Goal: Information Seeking & Learning: Learn about a topic

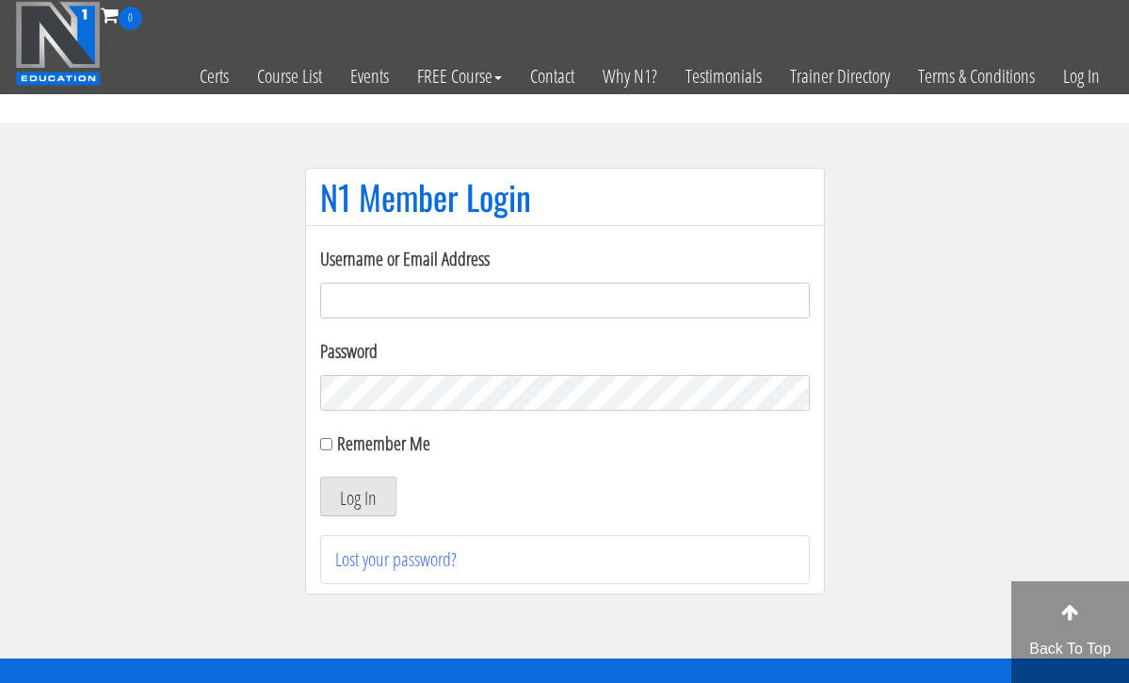
type input "[EMAIL_ADDRESS][DOMAIN_NAME]"
click at [357, 496] on button "Log In" at bounding box center [358, 496] width 76 height 40
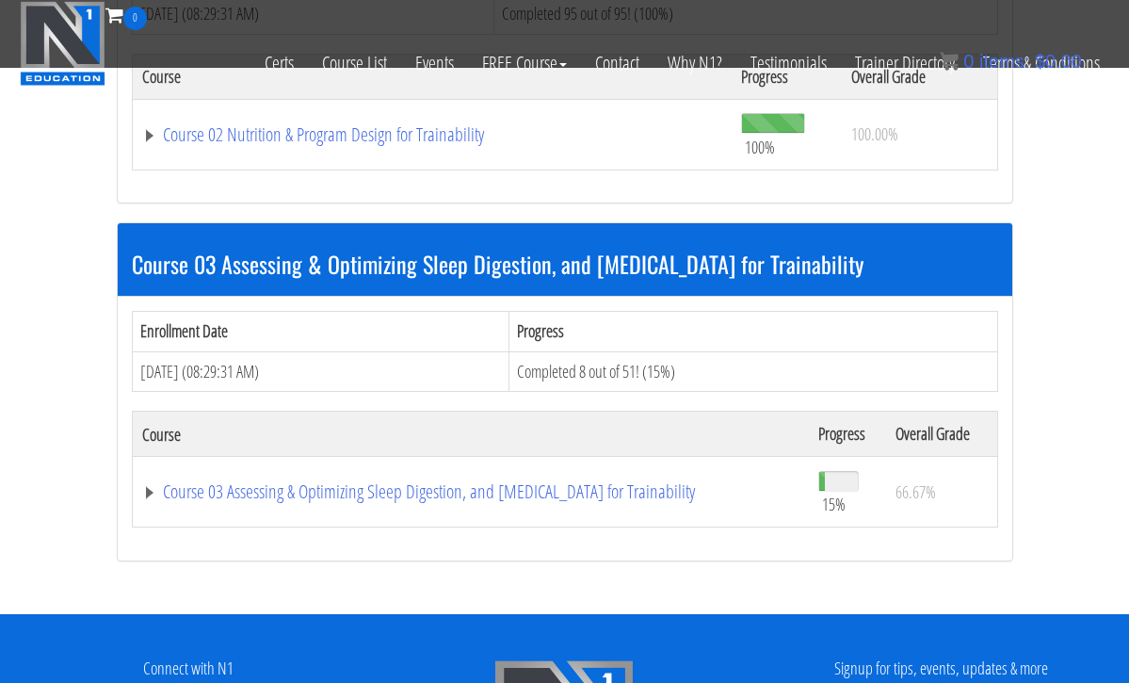
scroll to position [1111, 0]
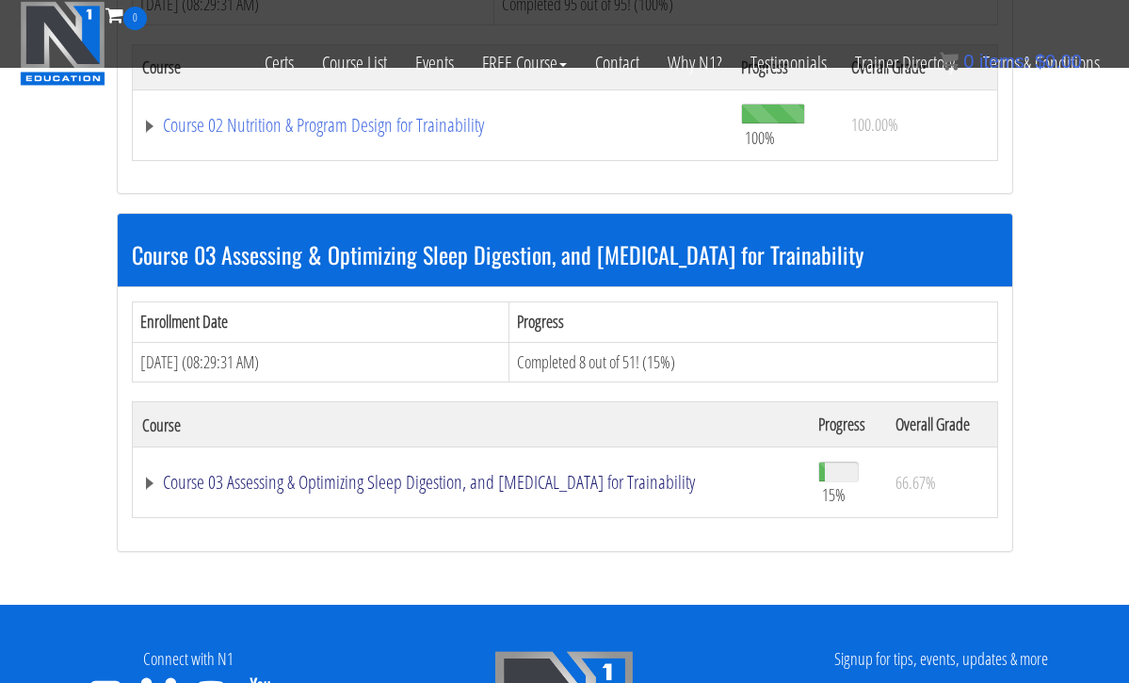
click at [522, 473] on link "Course 03 Assessing & Optimizing Sleep Digestion, and [MEDICAL_DATA] for Traina…" at bounding box center [470, 482] width 657 height 19
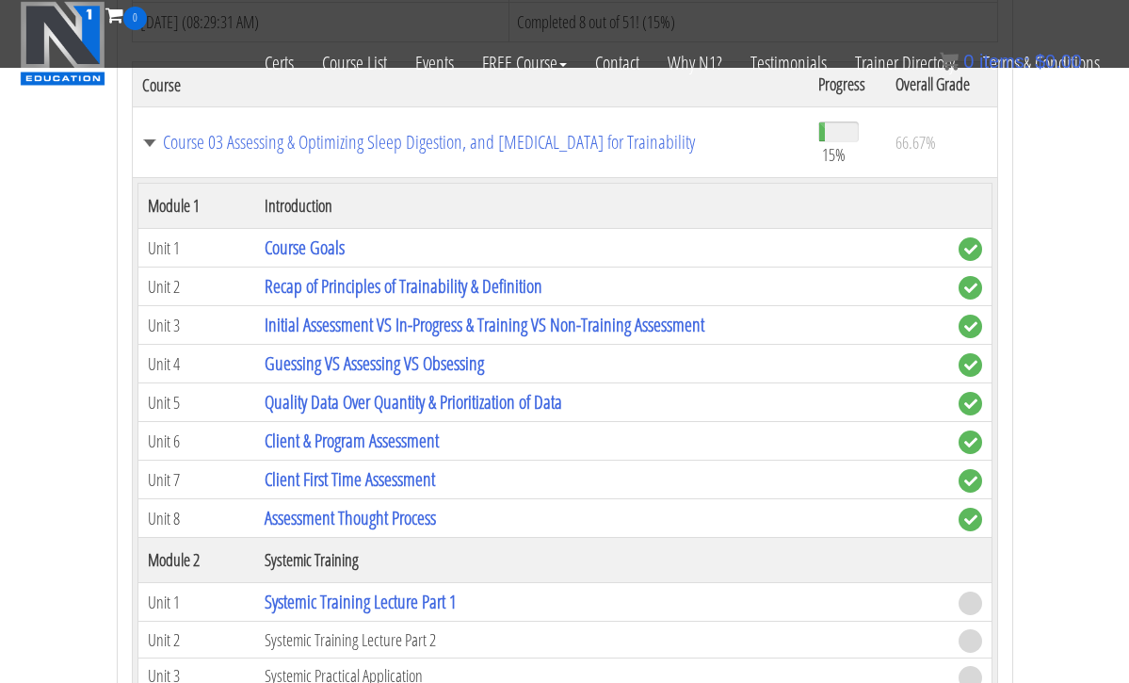
scroll to position [1550, 0]
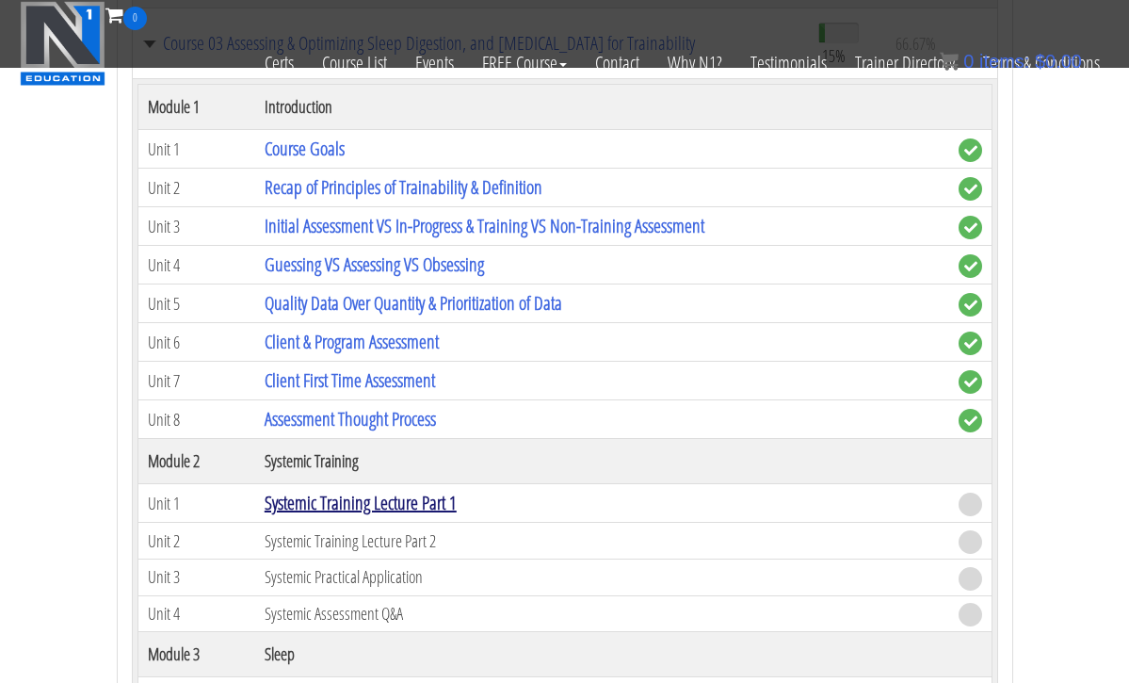
click at [413, 496] on link "Systemic Training Lecture Part 1" at bounding box center [361, 502] width 192 height 25
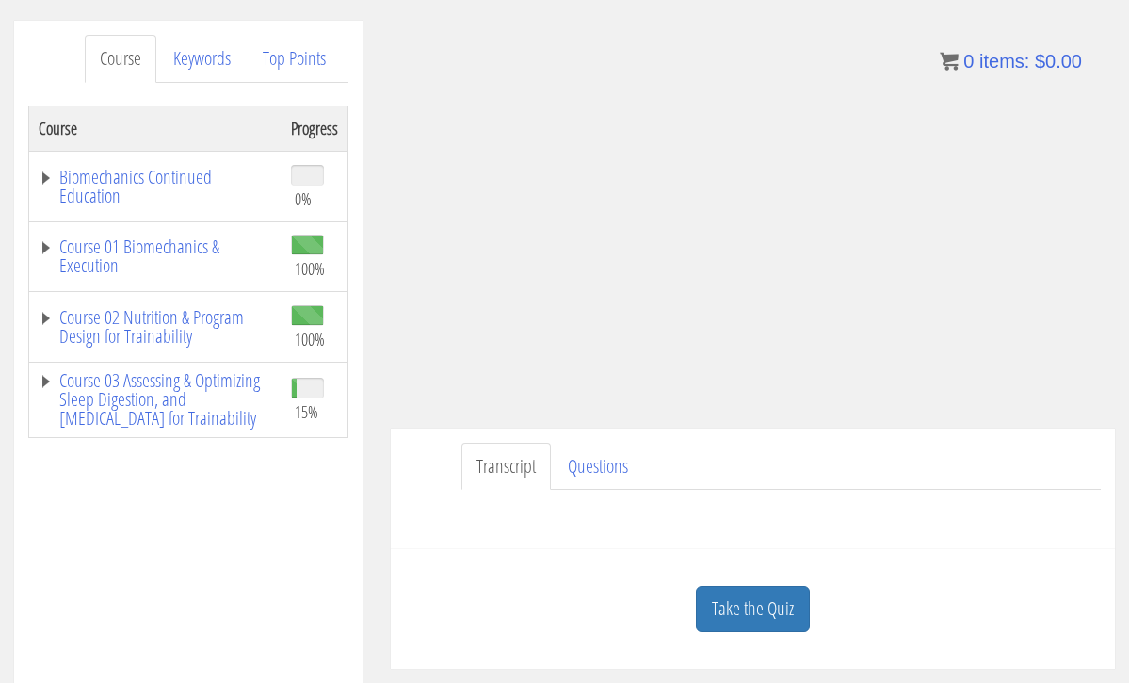
scroll to position [230, 0]
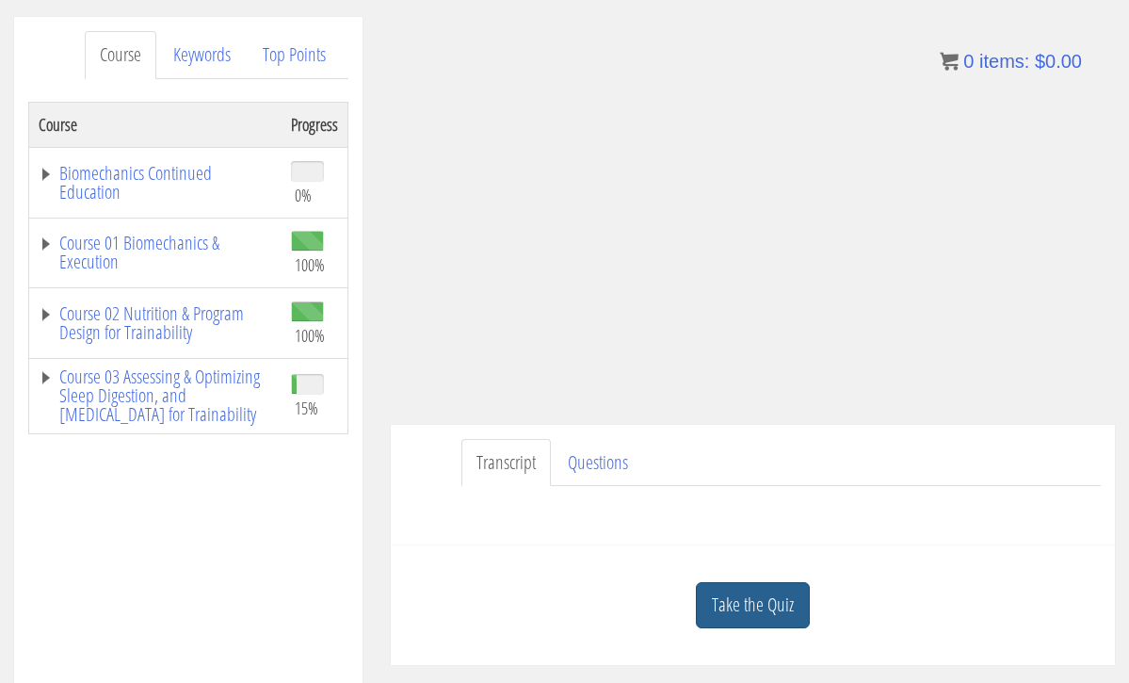
click at [720, 596] on link "Take the Quiz" at bounding box center [753, 605] width 114 height 46
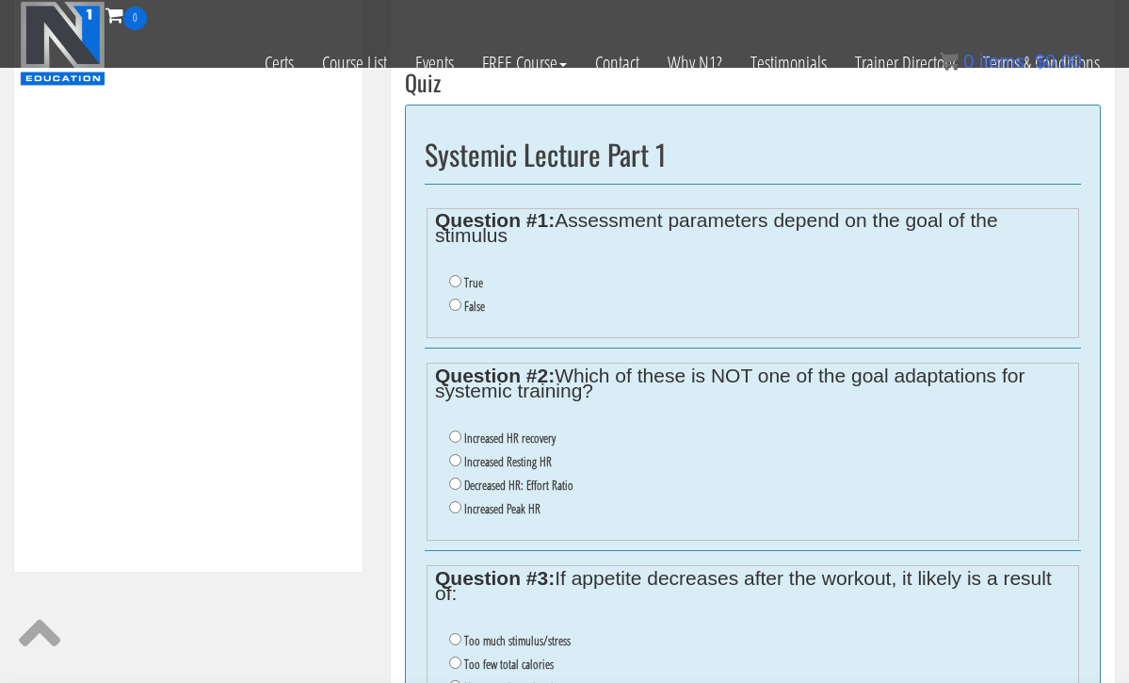
scroll to position [621, 0]
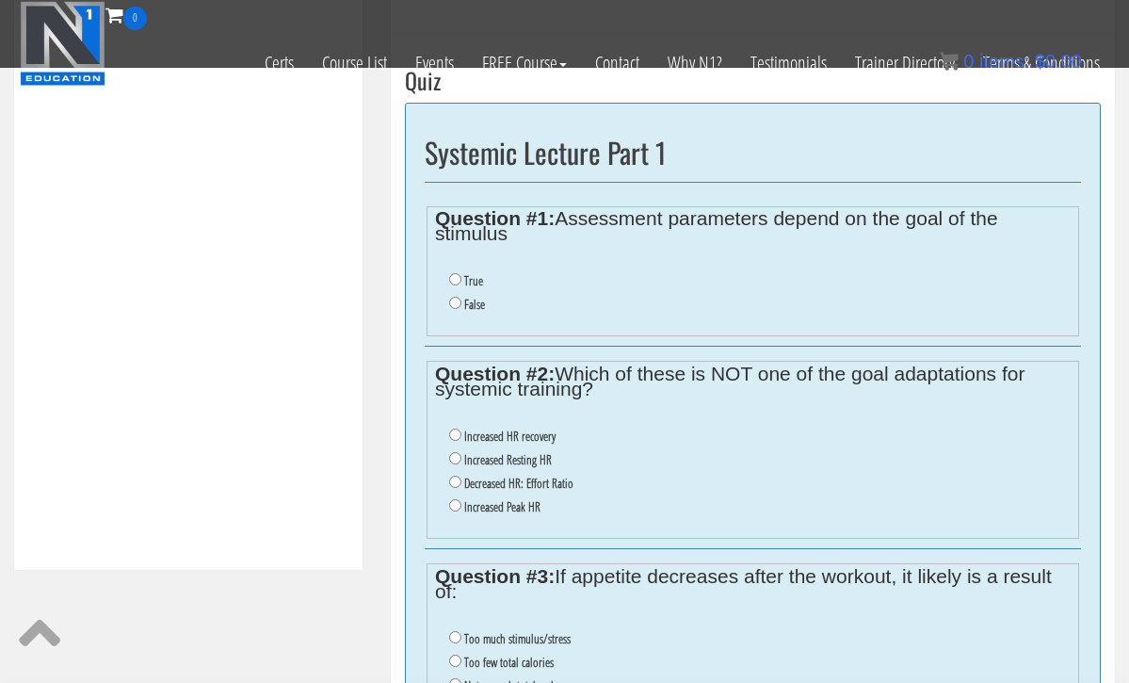
click at [461, 266] on ul "True False" at bounding box center [752, 293] width 635 height 66
click at [455, 278] on input "True" at bounding box center [455, 279] width 12 height 12
radio input "true"
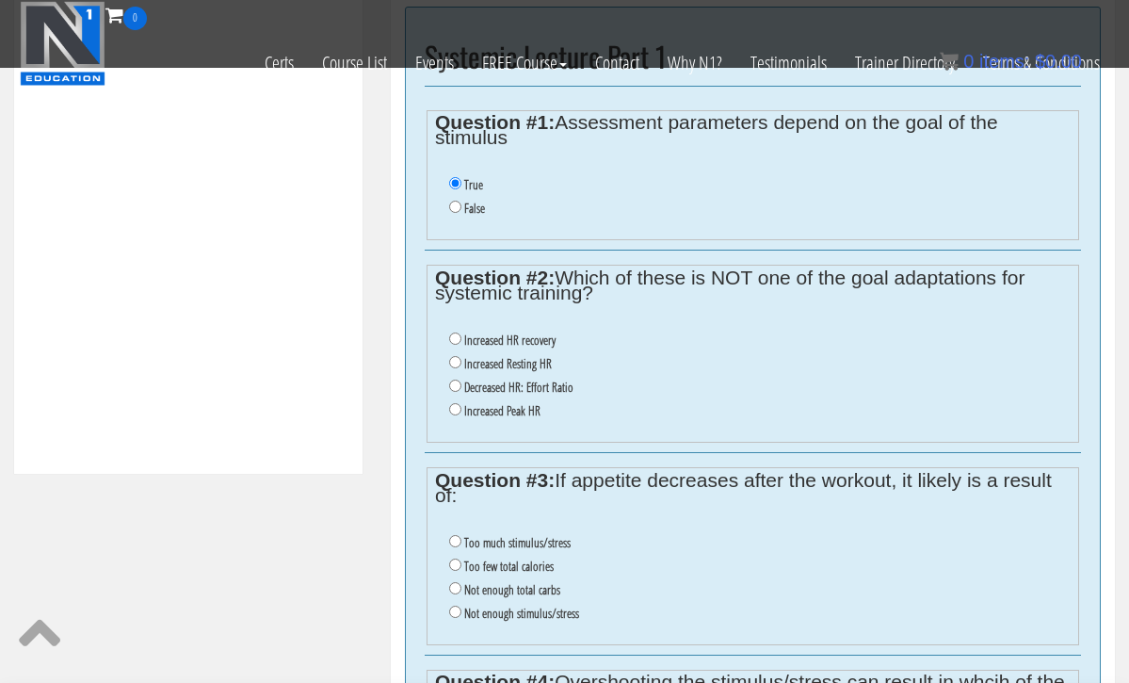
scroll to position [718, 0]
click at [456, 355] on input "Increased Resting HR" at bounding box center [455, 361] width 12 height 12
radio input "true"
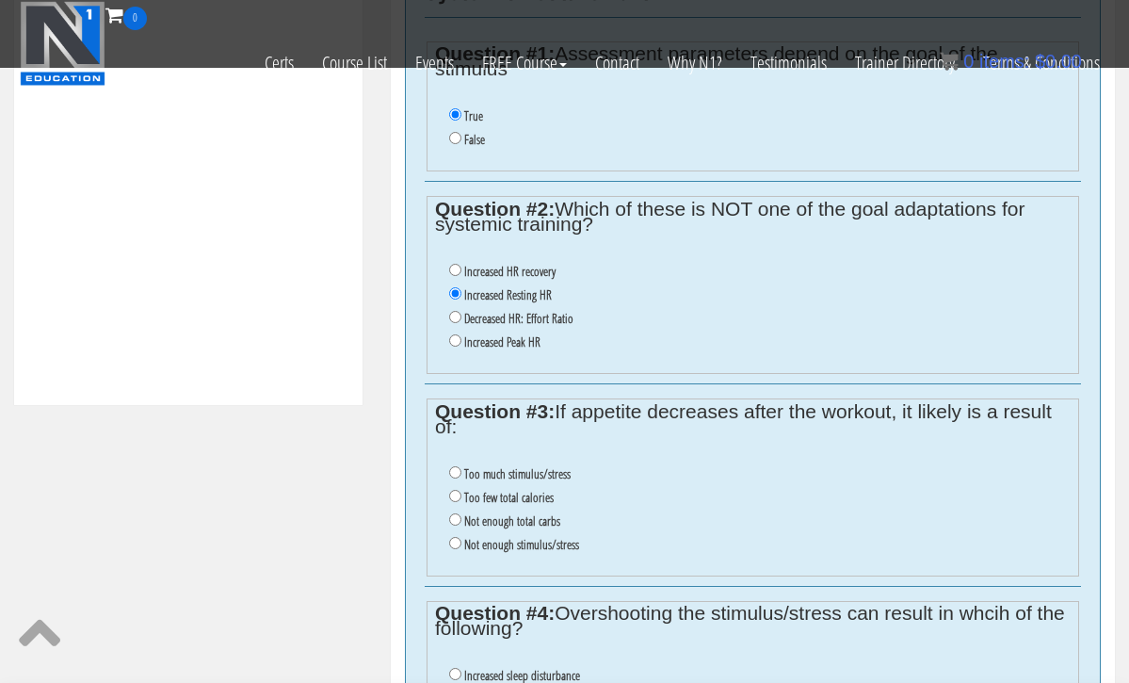
scroll to position [827, 0]
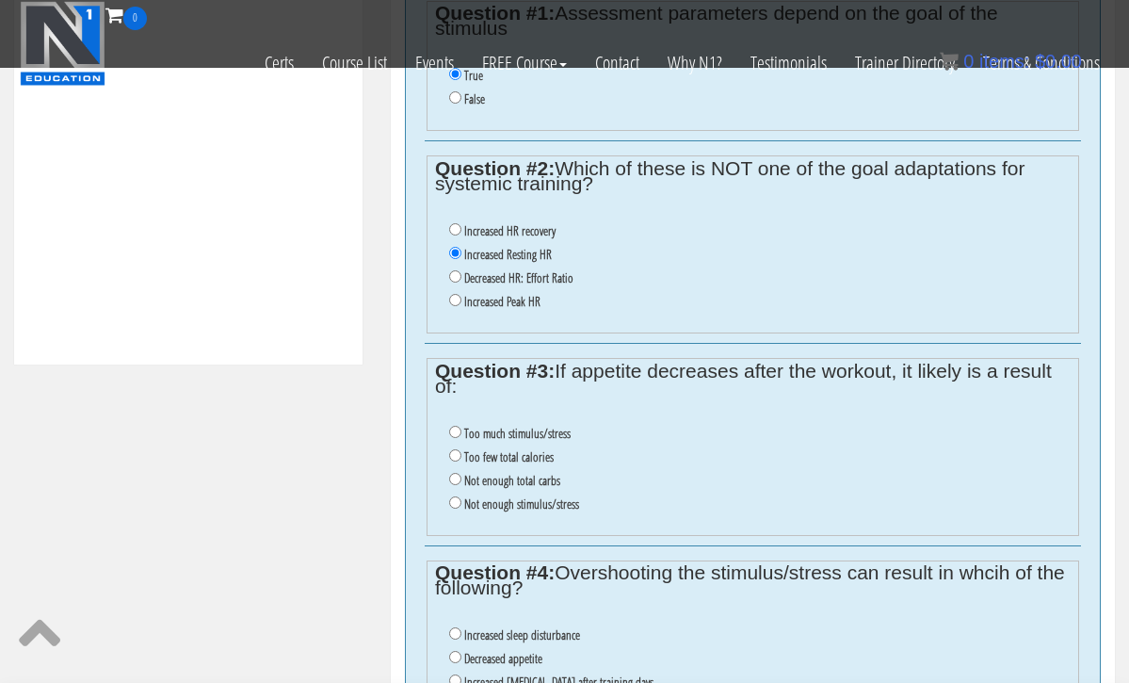
click at [454, 426] on input "Too much stimulus/stress" at bounding box center [455, 432] width 12 height 12
radio input "true"
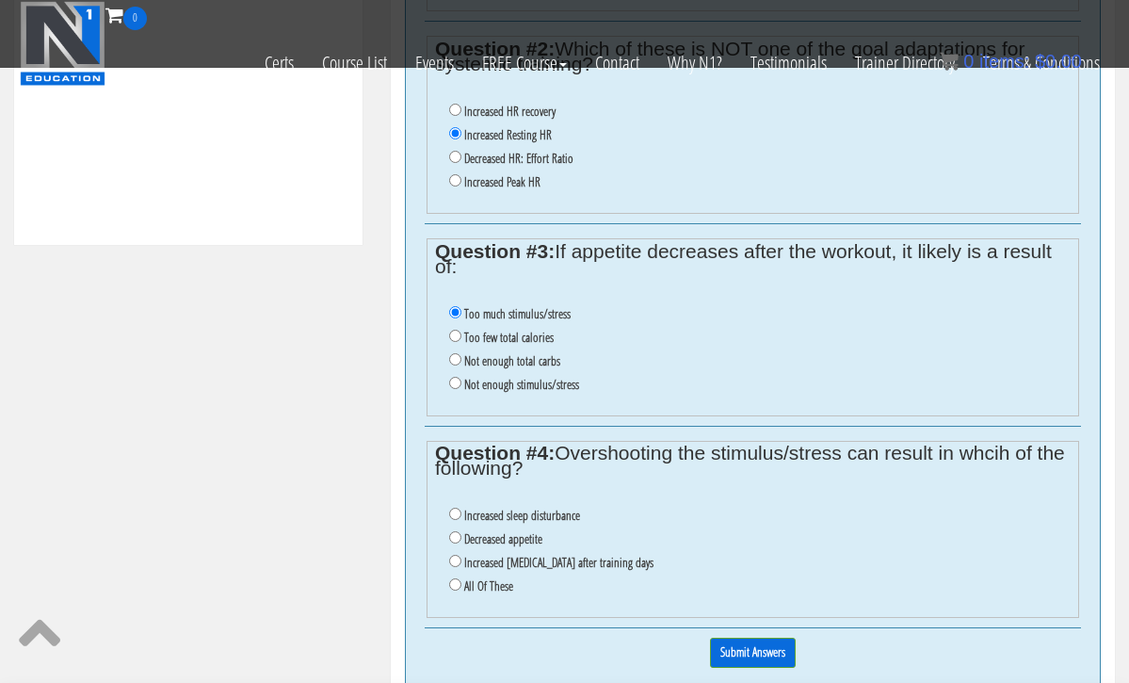
scroll to position [955, 0]
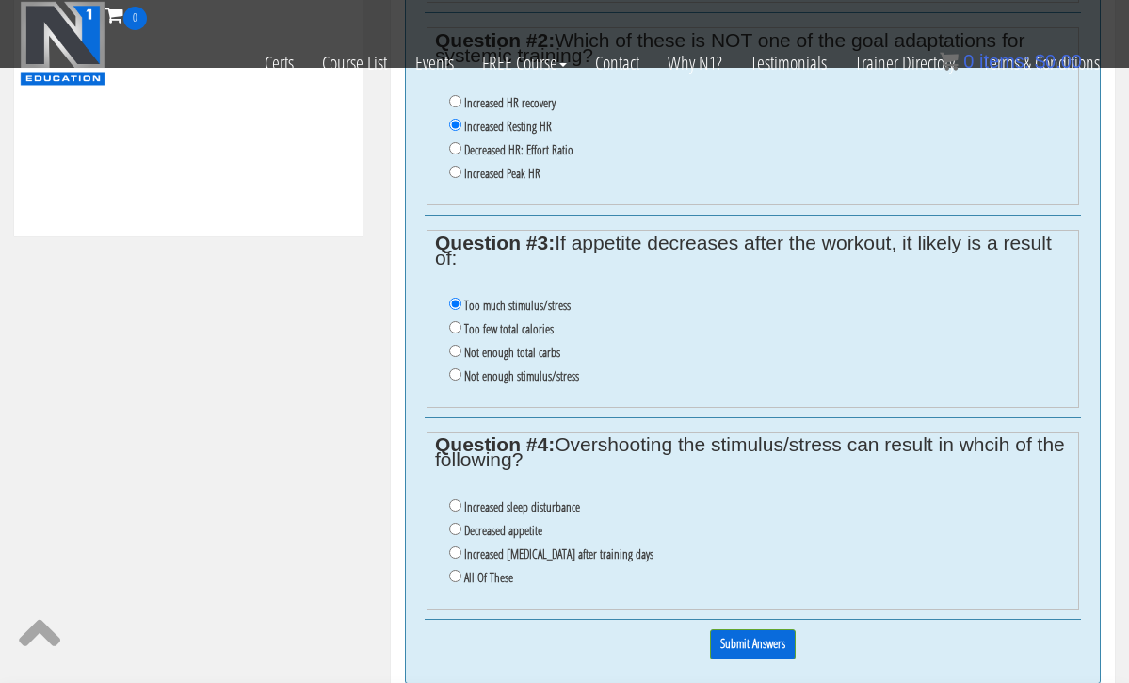
click at [455, 570] on input "All Of These" at bounding box center [455, 576] width 12 height 12
radio input "true"
click at [756, 629] on input "Submit Answers" at bounding box center [753, 643] width 86 height 29
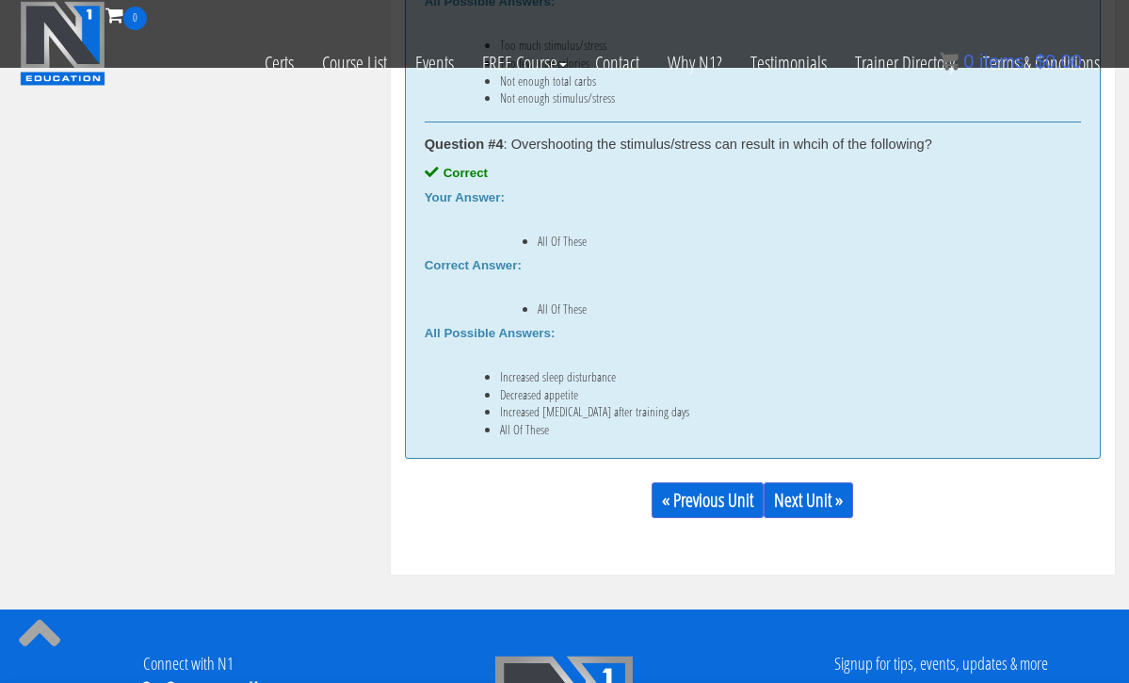
scroll to position [1617, 0]
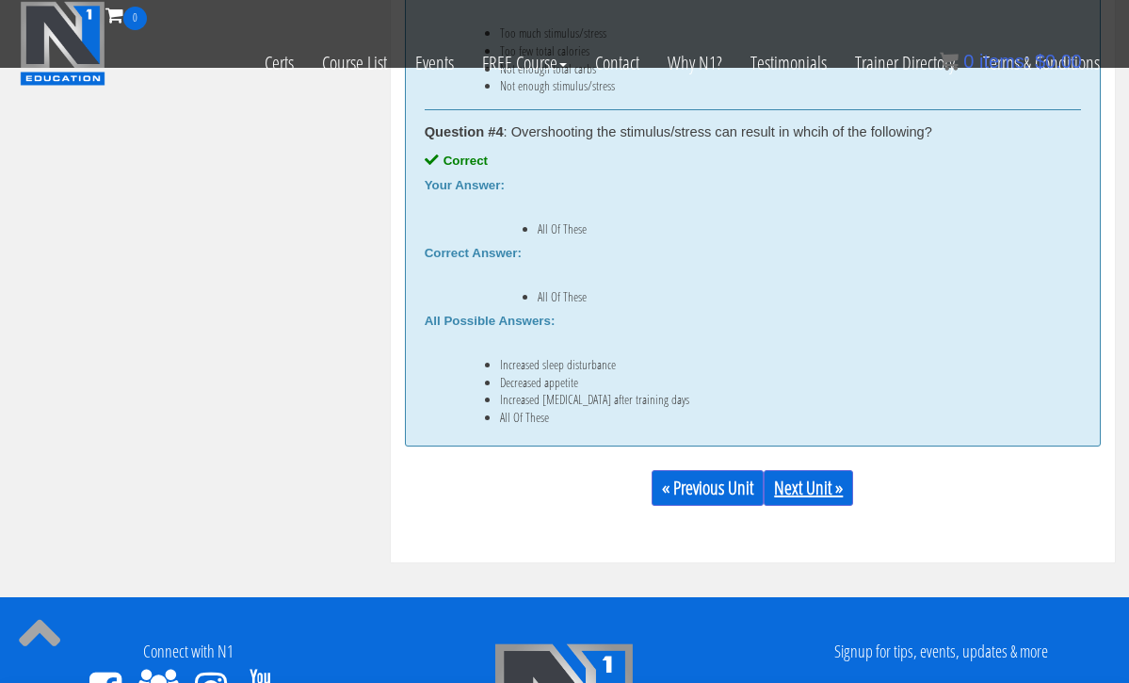
click at [811, 484] on link "Next Unit »" at bounding box center [808, 488] width 89 height 36
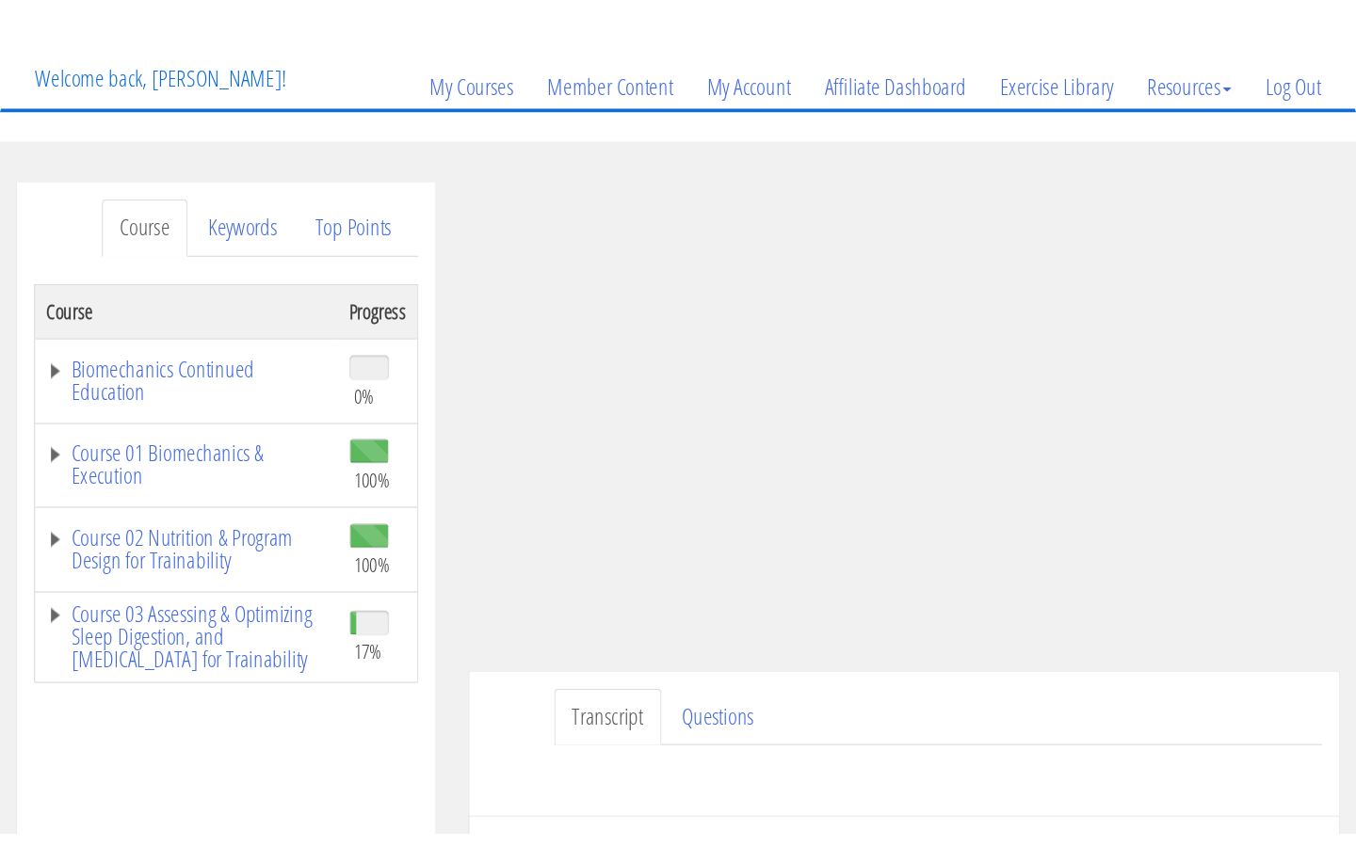
scroll to position [108, 0]
